Goal: Task Accomplishment & Management: Manage account settings

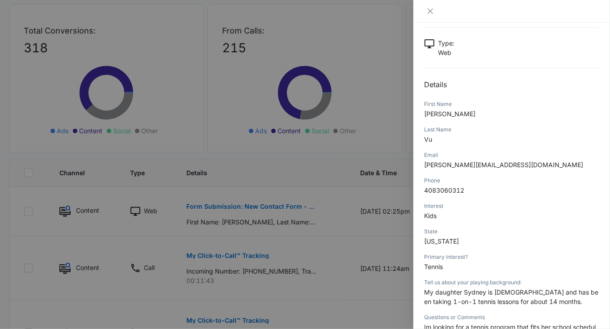
scroll to position [62, 0]
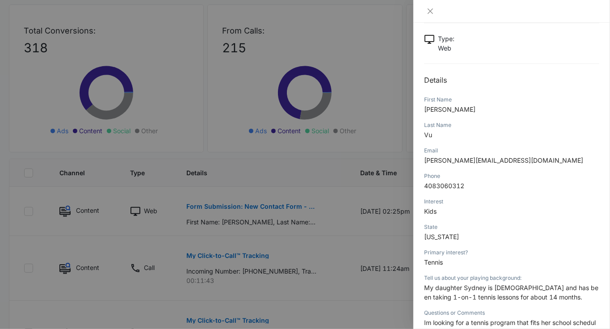
click at [440, 113] on p "[PERSON_NAME]" at bounding box center [511, 109] width 175 height 9
copy span "[PERSON_NAME]"
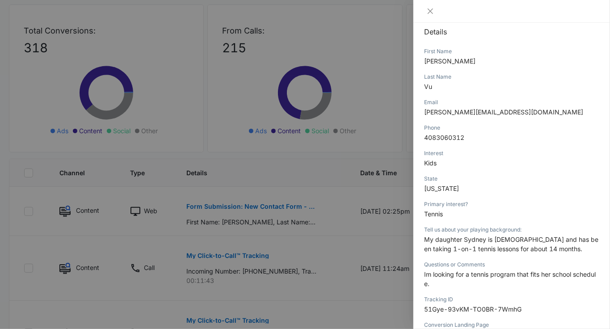
click at [474, 239] on span "My daughter Sydney is [DEMOGRAPHIC_DATA] and has been taking 1-on-1 tennis less…" at bounding box center [511, 243] width 174 height 17
copy span "[GEOGRAPHIC_DATA]"
click at [460, 138] on span "4083060312" at bounding box center [444, 138] width 40 height 8
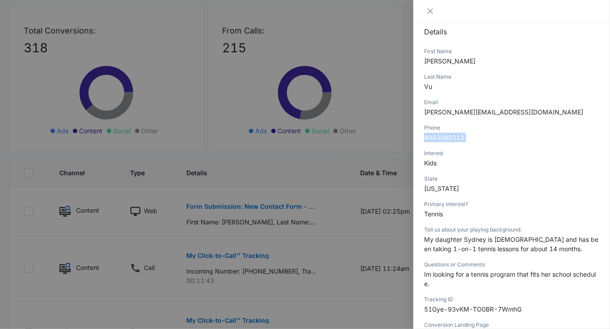
click at [460, 138] on span "4083060312" at bounding box center [444, 138] width 40 height 8
copy span "4083060312"
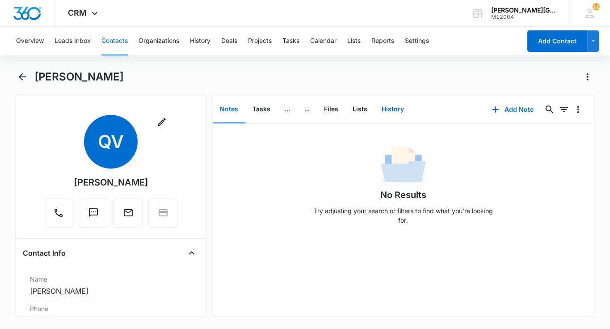
scroll to position [360, 0]
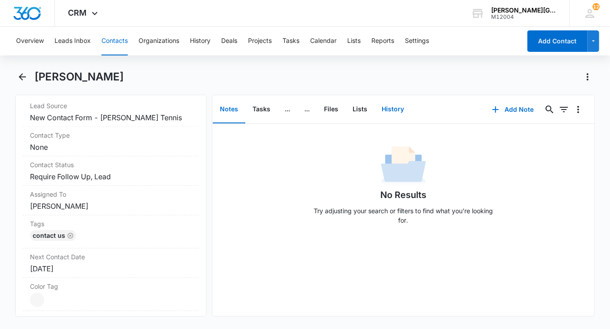
click at [399, 104] on button "History" at bounding box center [392, 110] width 37 height 28
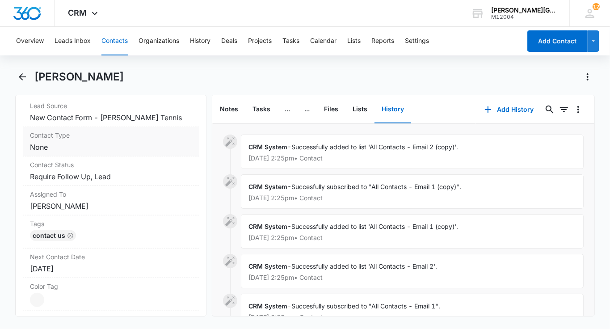
click at [85, 138] on label "Contact Type" at bounding box center [111, 134] width 162 height 9
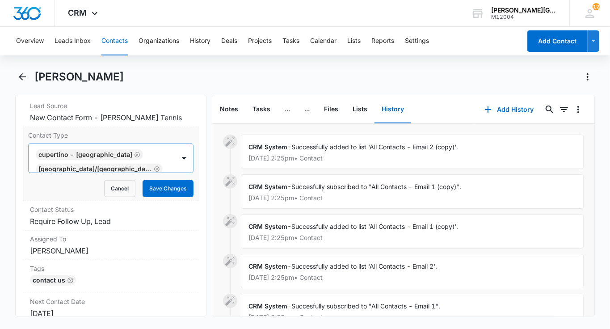
scroll to position [7, 0]
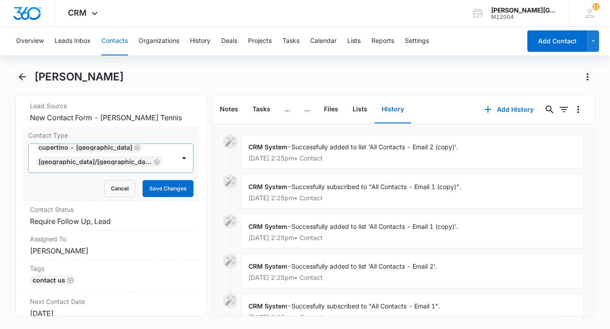
click at [142, 170] on div at bounding box center [100, 176] width 127 height 13
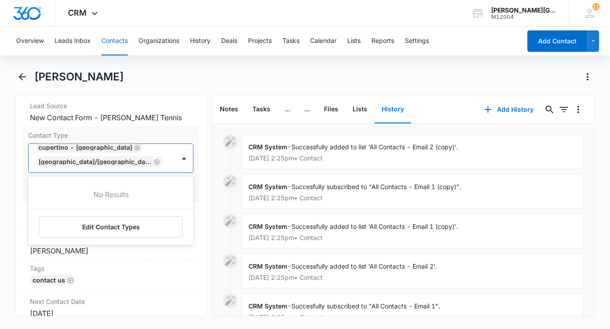
type input "з"
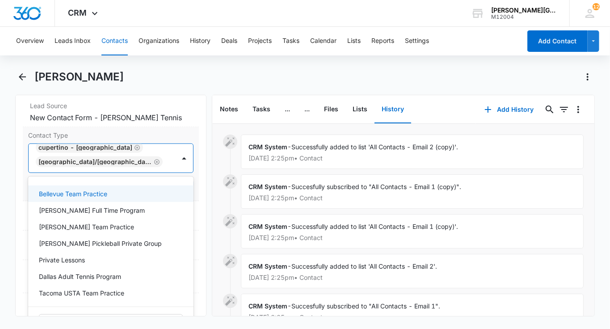
type input "pri"
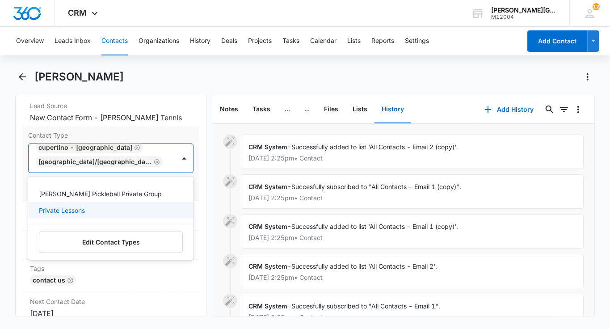
click at [126, 211] on div "Private Lessons" at bounding box center [110, 209] width 142 height 9
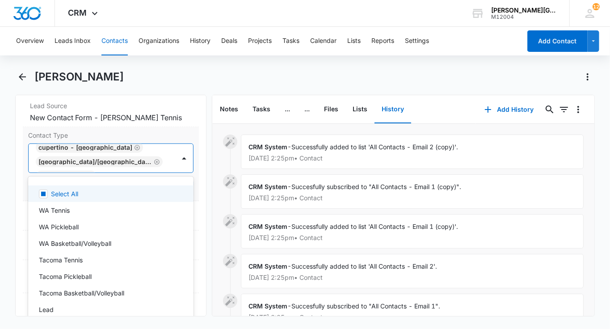
click at [175, 167] on div "Cupertino - De Anza College Saratoga/West Valley College Private Lessons" at bounding box center [102, 158] width 147 height 29
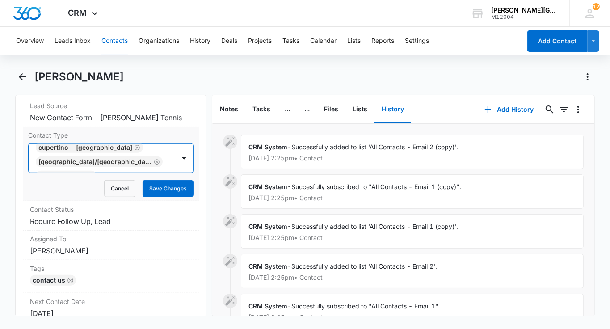
scroll to position [21, 0]
click at [166, 182] on button "Save Changes" at bounding box center [167, 188] width 51 height 17
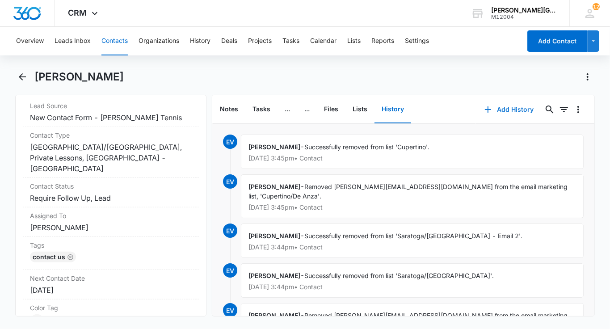
click at [502, 110] on button "Add History" at bounding box center [508, 109] width 67 height 21
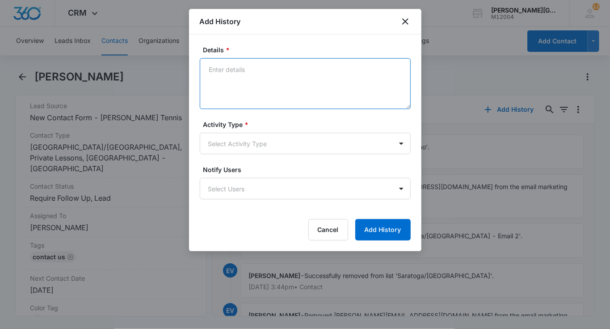
click at [260, 76] on textarea "Details *" at bounding box center [305, 83] width 211 height 51
type textarea "Connected them with Coach Elsa."
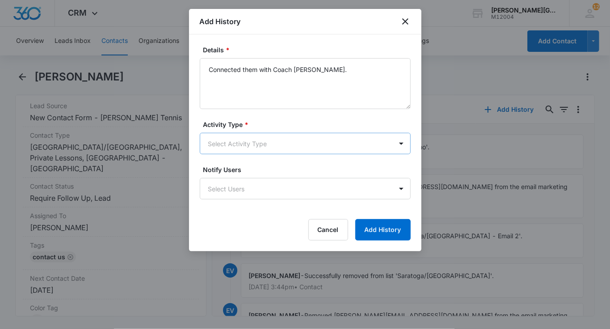
click at [257, 142] on body "CRM Apps Reputation Websites Forms CRM Email Social Shop Payments POS Content A…" at bounding box center [305, 164] width 610 height 329
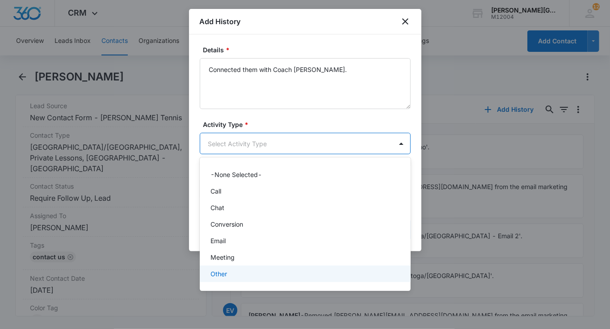
click at [215, 276] on p "Other" at bounding box center [218, 273] width 17 height 9
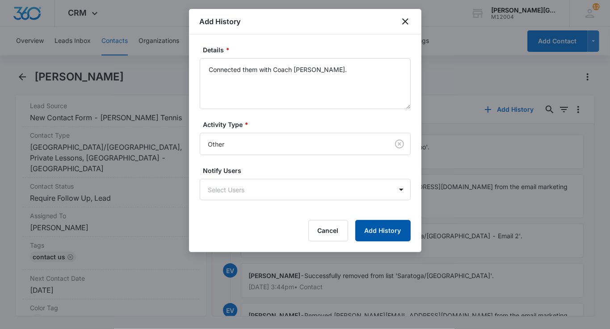
click at [380, 233] on button "Add History" at bounding box center [382, 230] width 55 height 21
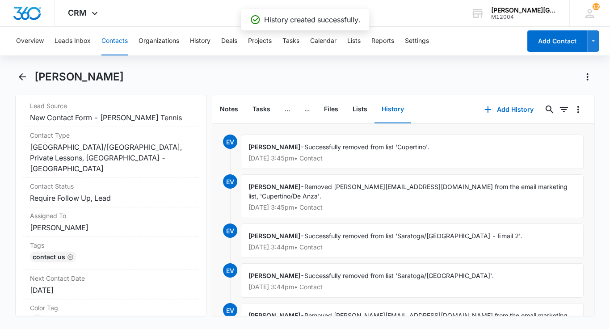
click at [109, 44] on button "Contacts" at bounding box center [114, 41] width 26 height 29
